Goal: Task Accomplishment & Management: Manage account settings

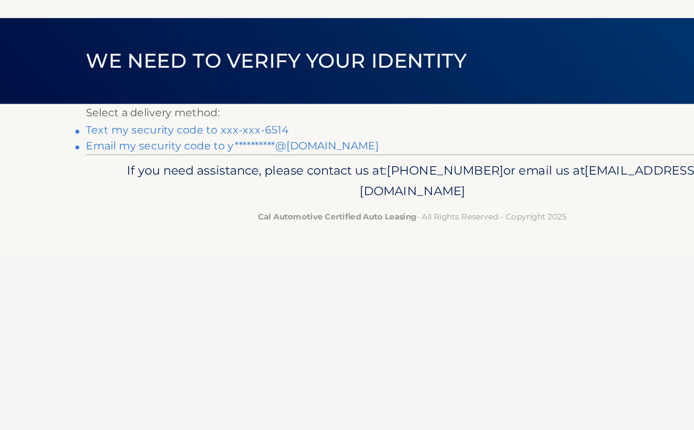
click at [140, 128] on link "Text my security code to xxx-xxx-6514" at bounding box center [188, 132] width 144 height 9
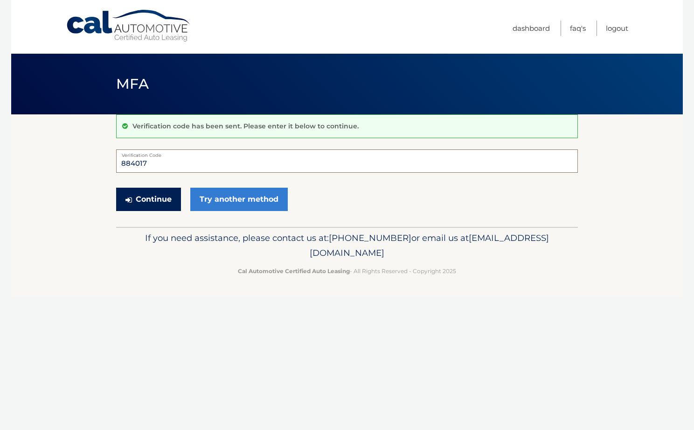
type input "884017"
click at [140, 198] on button "Continue" at bounding box center [148, 199] width 65 height 23
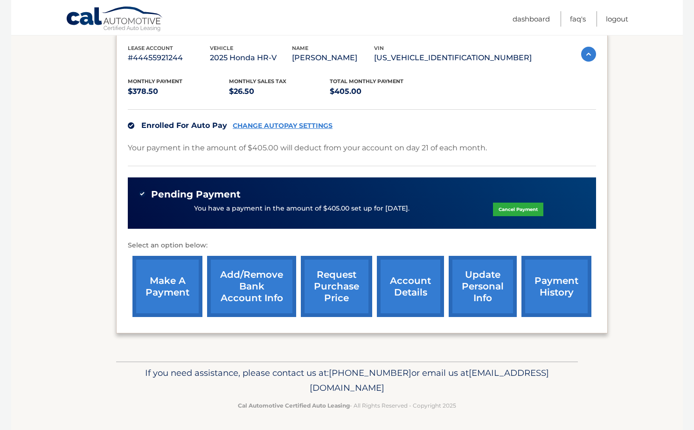
scroll to position [161, 0]
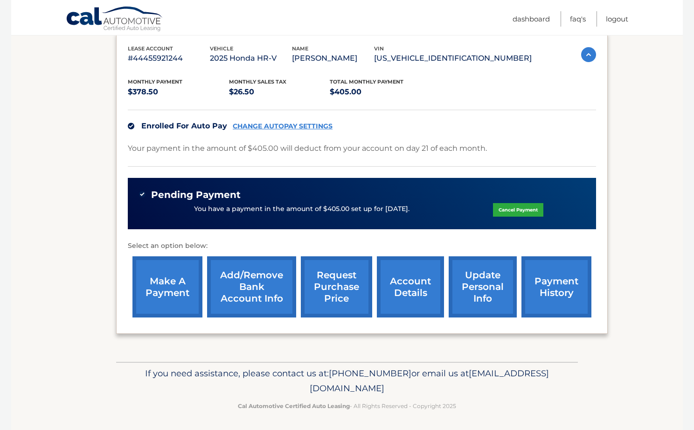
click at [493, 279] on link "update personal info" at bounding box center [483, 286] width 68 height 61
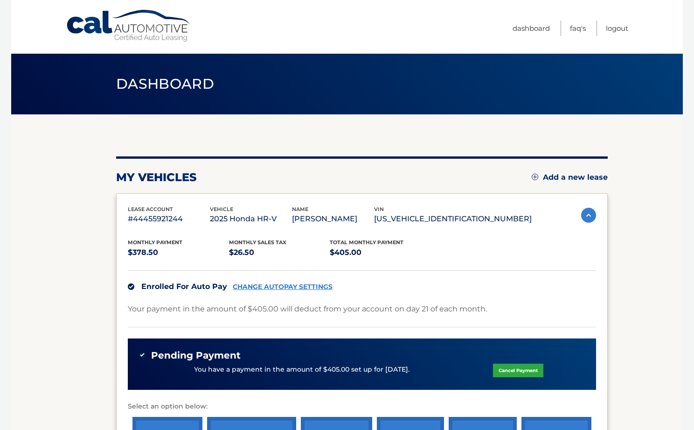
scroll to position [0, 0]
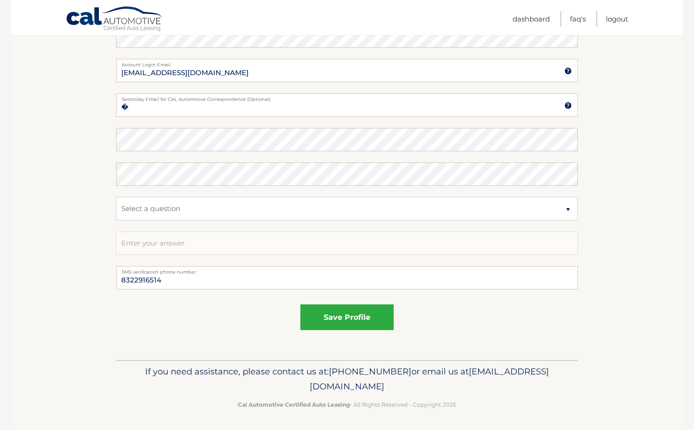
scroll to position [474, 0]
click at [354, 313] on button "save profile" at bounding box center [346, 318] width 93 height 26
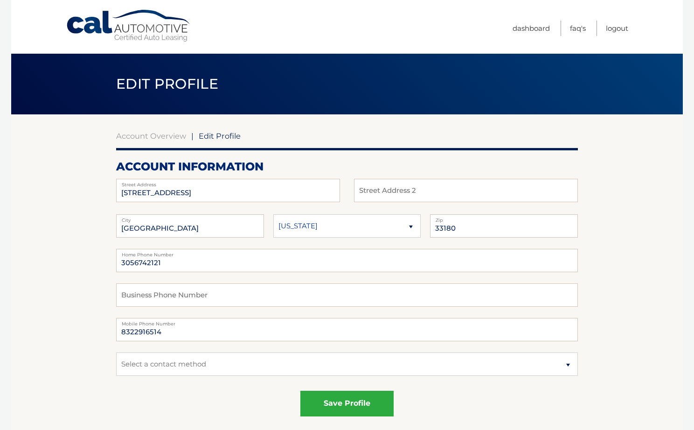
scroll to position [0, 0]
